Goal: Browse casually

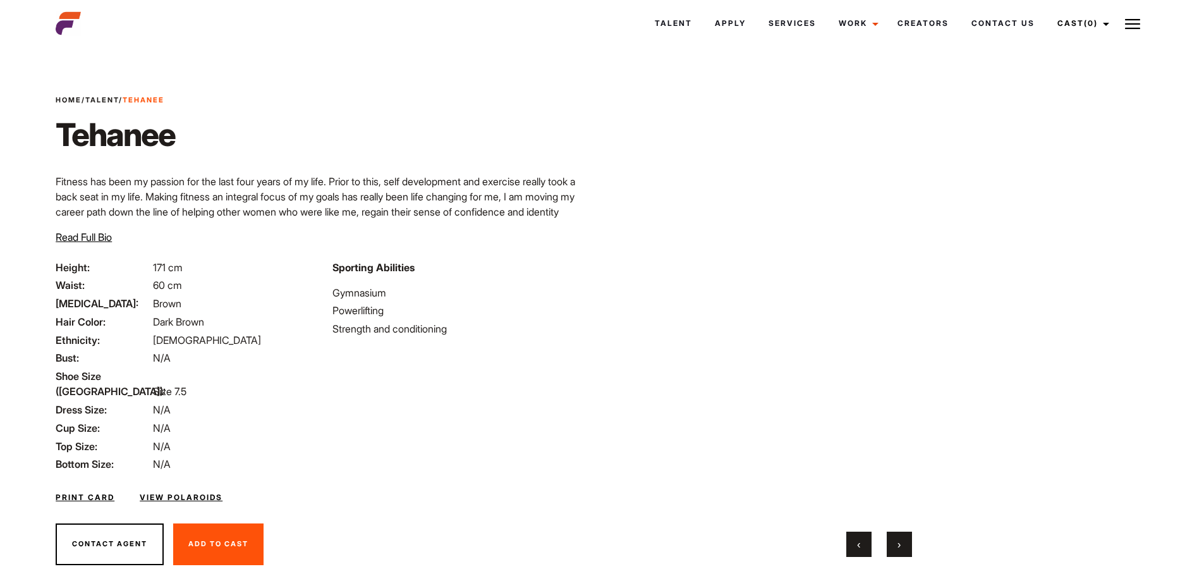
click at [909, 547] on button "›" at bounding box center [899, 544] width 25 height 25
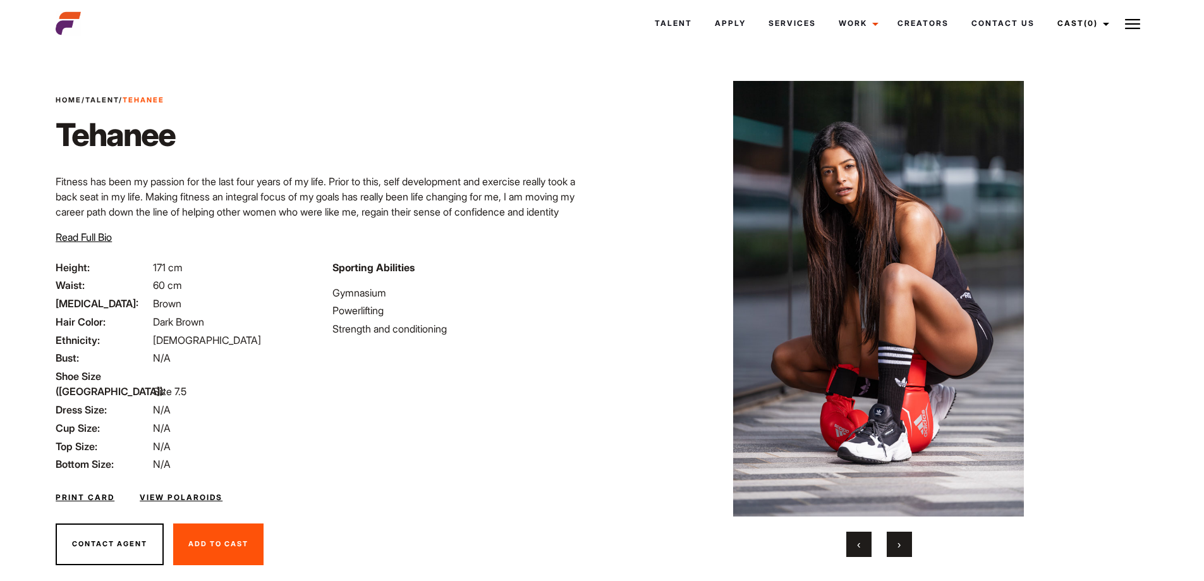
click at [909, 547] on button "›" at bounding box center [899, 544] width 25 height 25
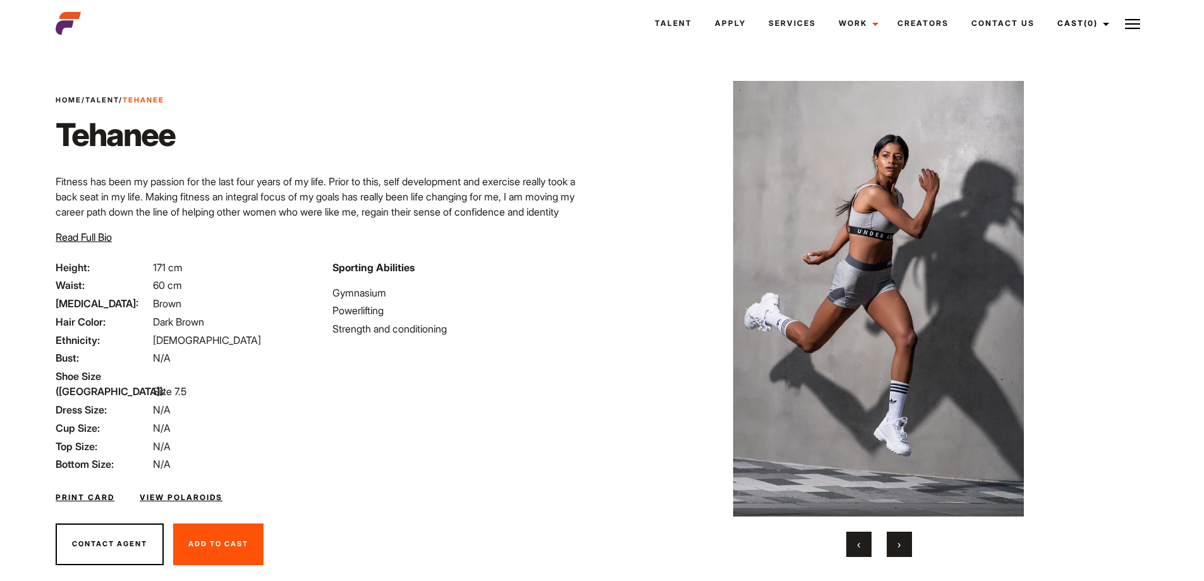
click at [909, 547] on button "›" at bounding box center [899, 544] width 25 height 25
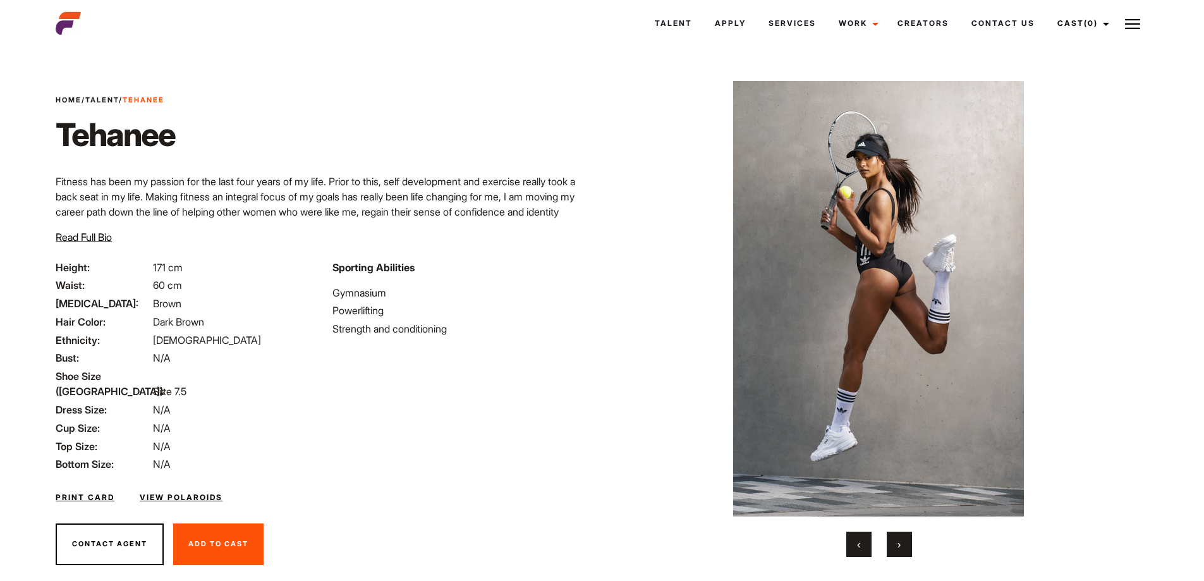
click at [914, 297] on img at bounding box center [878, 298] width 493 height 435
click at [885, 253] on img at bounding box center [878, 298] width 493 height 435
click at [882, 207] on img at bounding box center [878, 298] width 493 height 435
click at [904, 537] on button "›" at bounding box center [899, 544] width 25 height 25
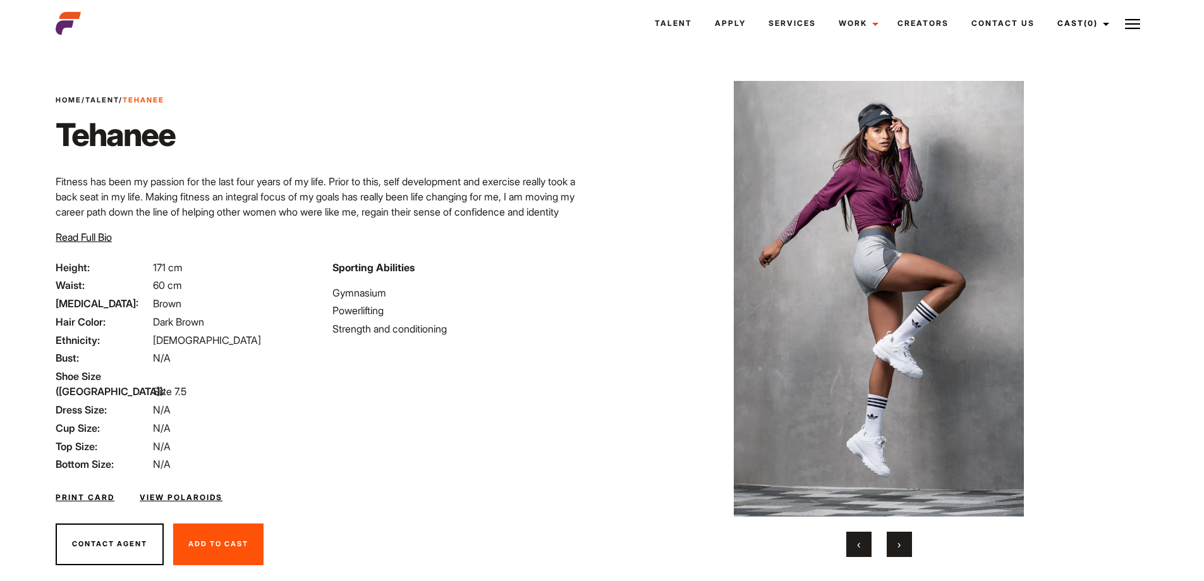
click at [904, 537] on button "›" at bounding box center [899, 544] width 25 height 25
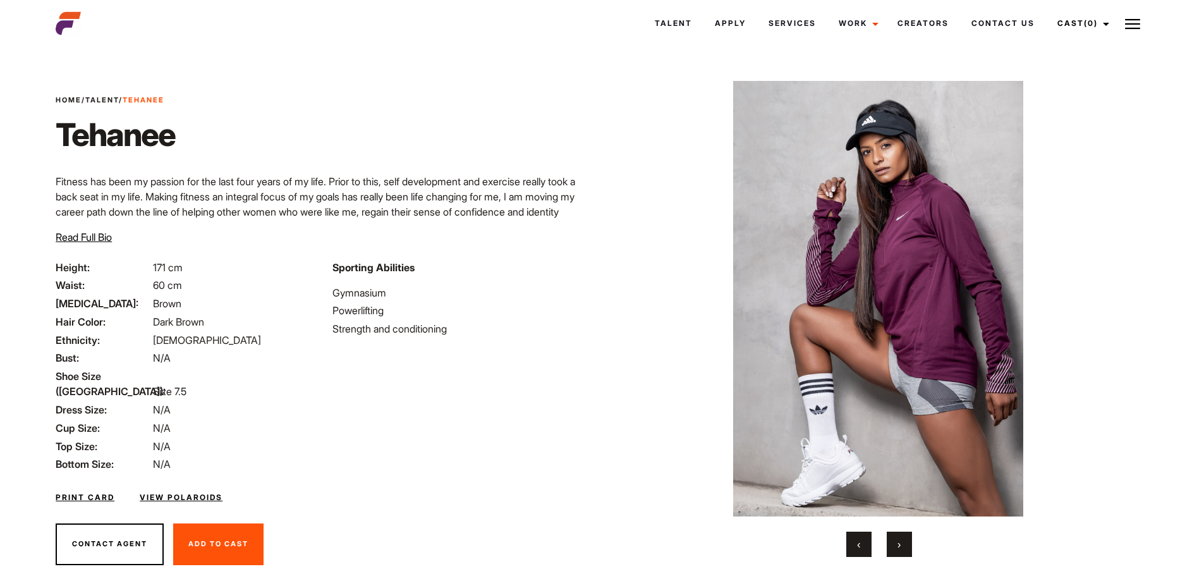
click at [904, 537] on button "›" at bounding box center [899, 544] width 25 height 25
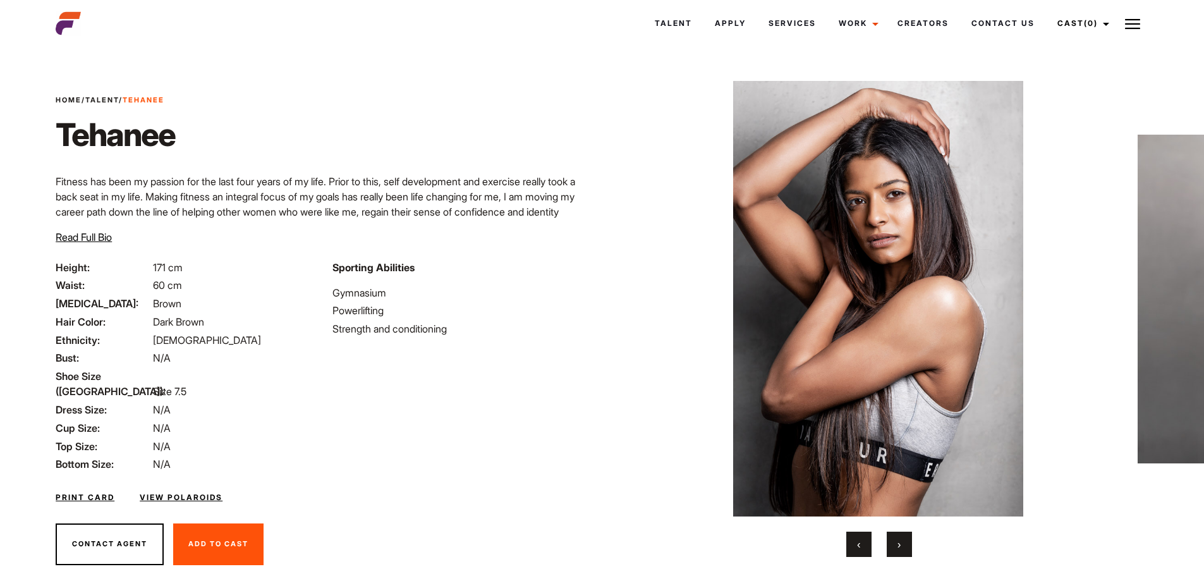
click at [904, 537] on button "›" at bounding box center [899, 544] width 25 height 25
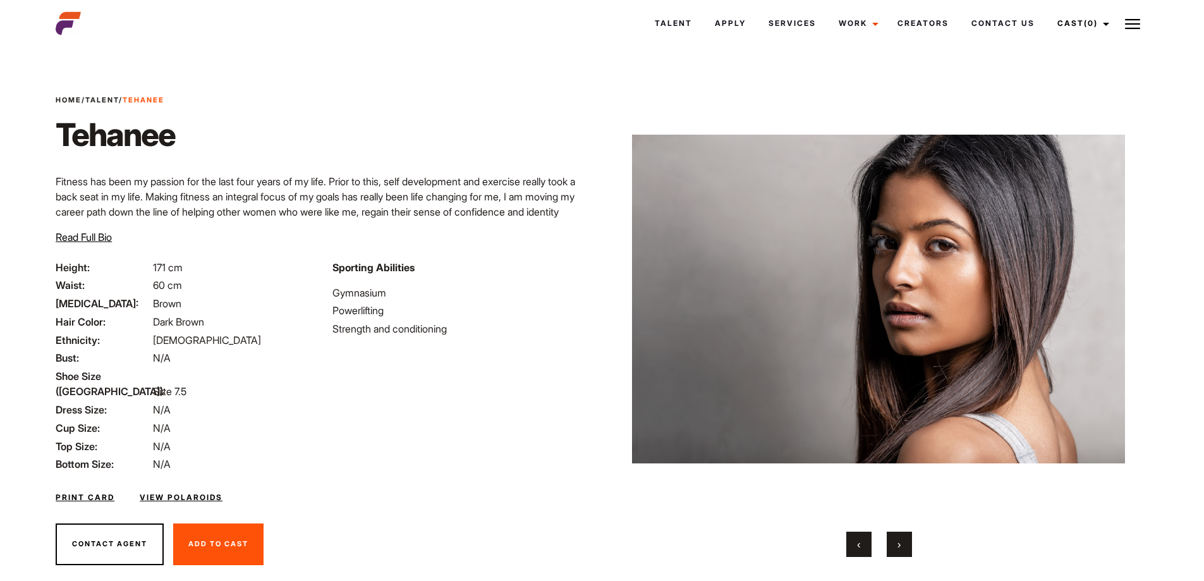
click at [904, 537] on button "›" at bounding box center [899, 544] width 25 height 25
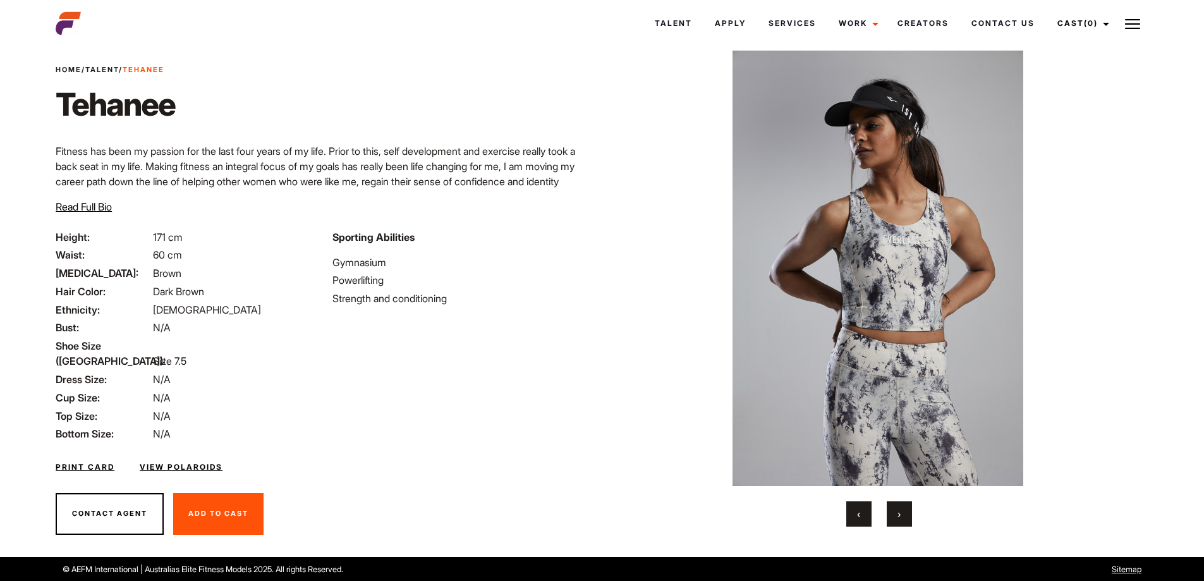
scroll to position [29, 0]
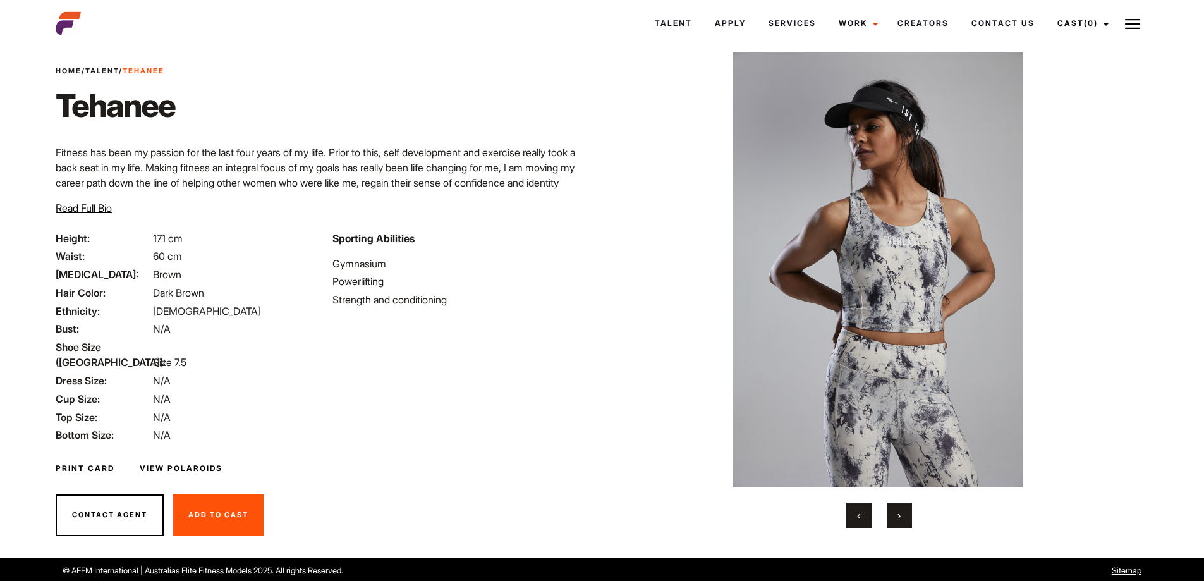
click at [95, 210] on span "Read Full Bio" at bounding box center [84, 208] width 56 height 13
